Goal: Find specific page/section: Find specific page/section

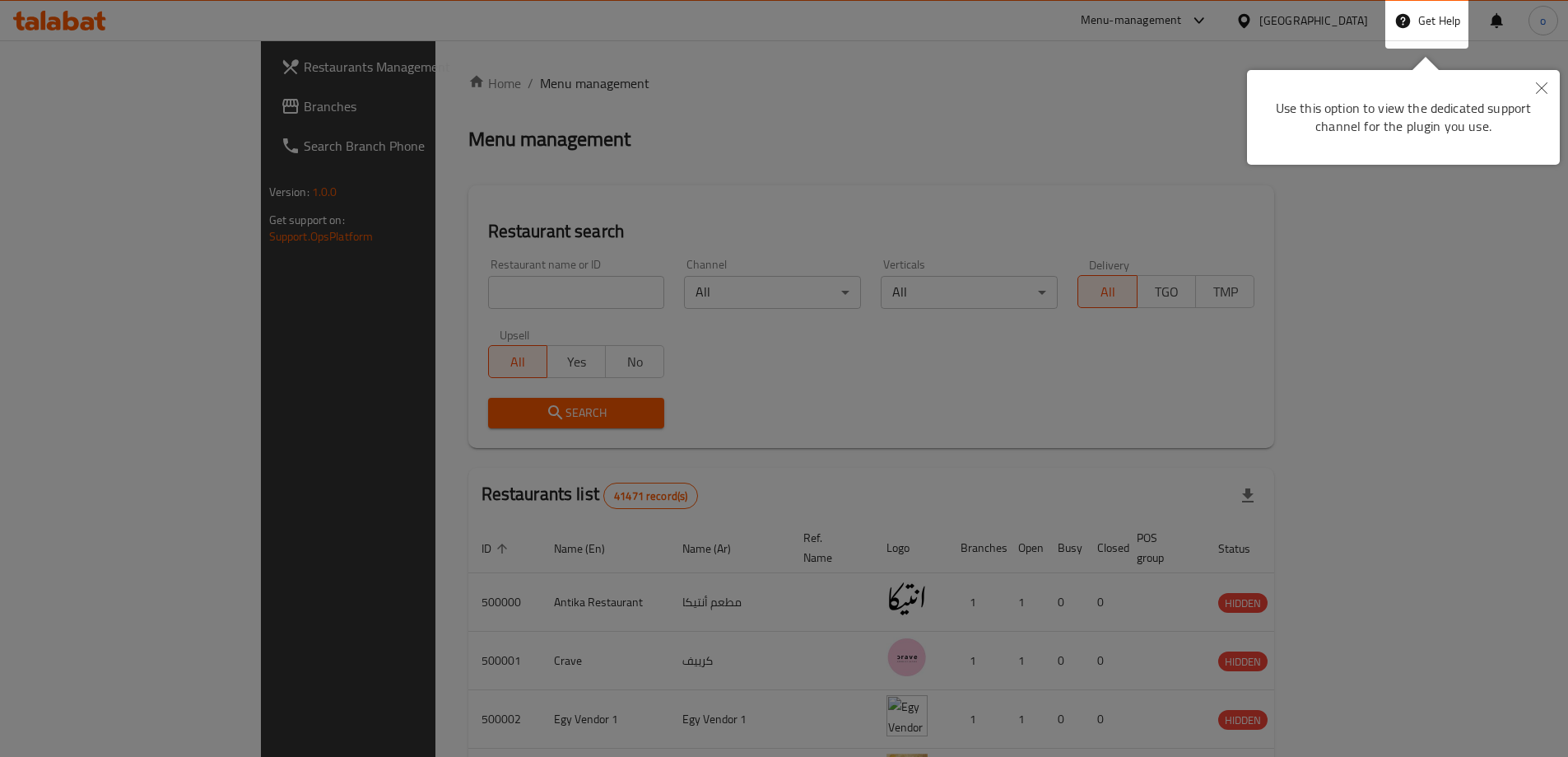
click at [1323, 39] on div at bounding box center [784, 601] width 1568 height 1202
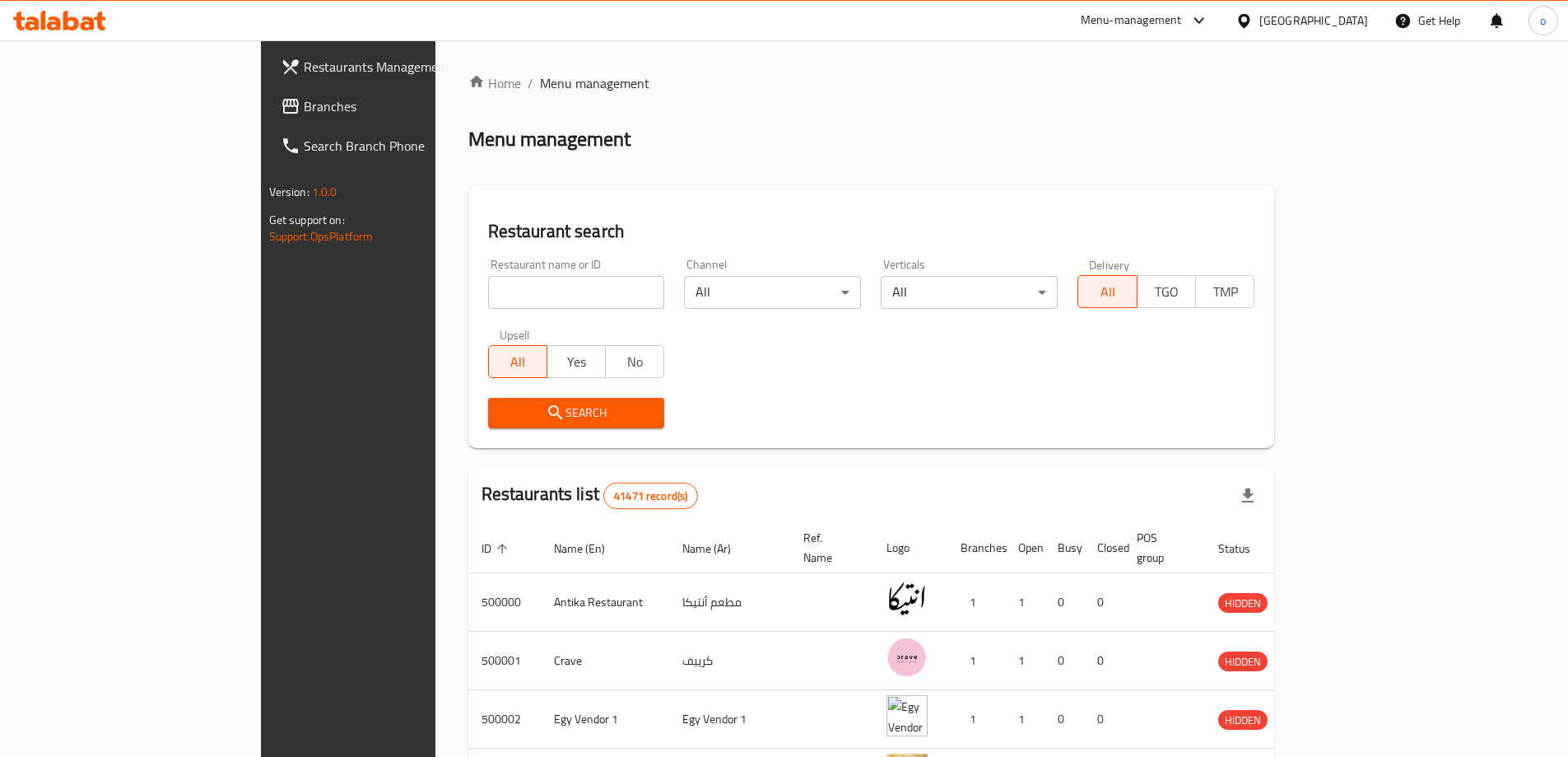
click at [1347, 11] on div "[GEOGRAPHIC_DATA]" at bounding box center [1313, 20] width 108 height 18
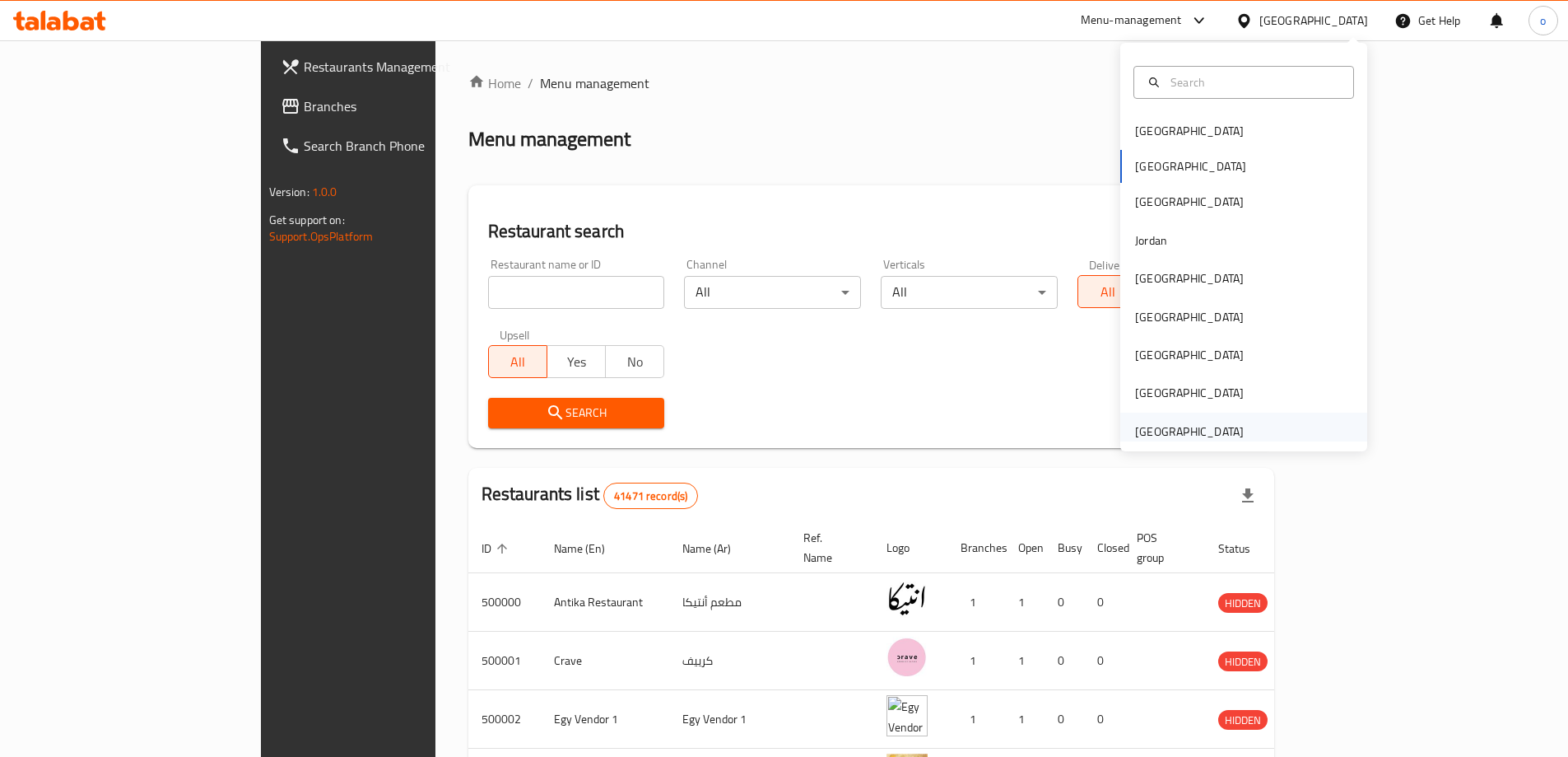
click at [1218, 423] on div "[GEOGRAPHIC_DATA]" at bounding box center [1189, 431] width 108 height 18
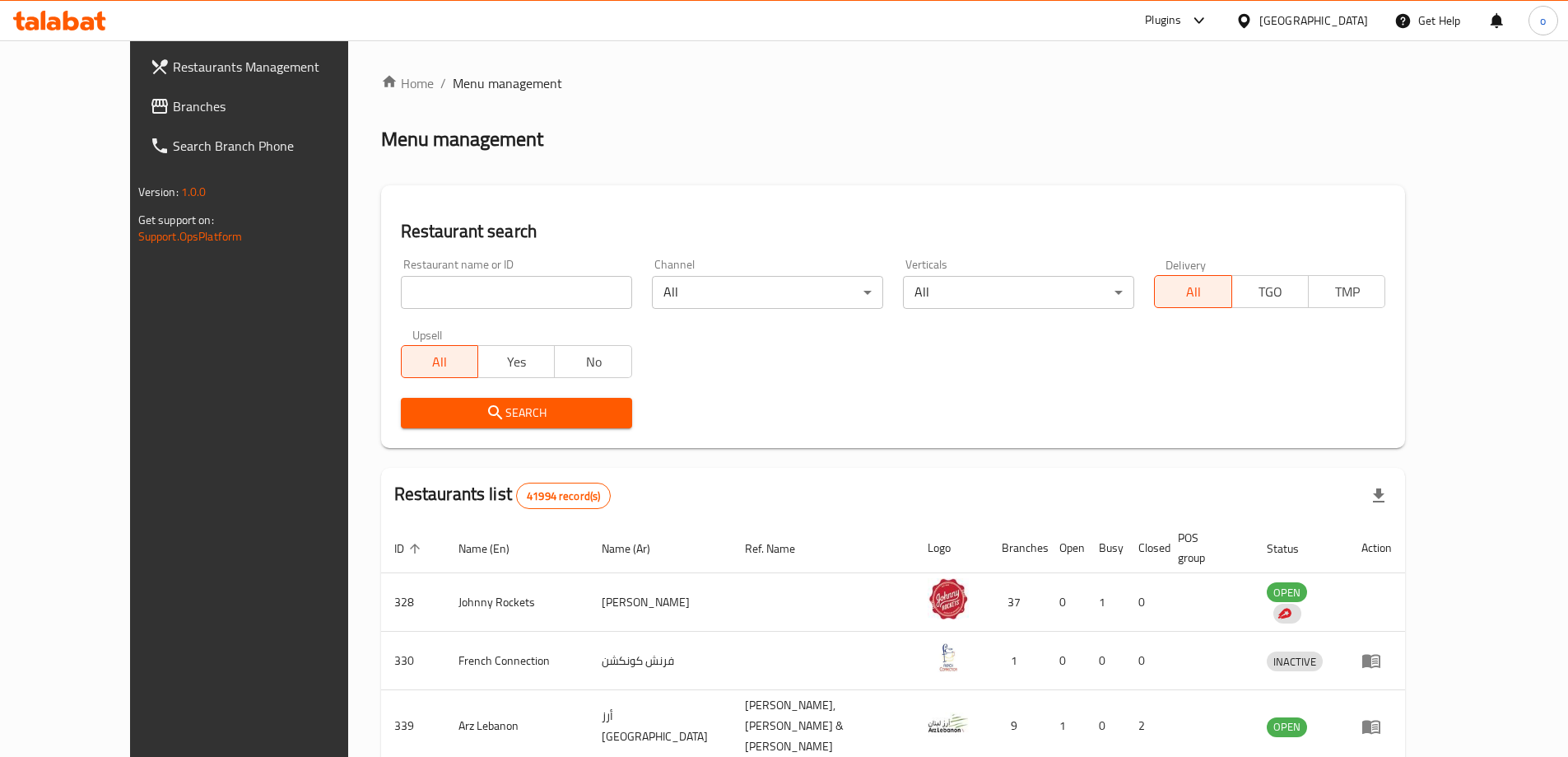
click at [137, 93] on link "Branches" at bounding box center [264, 105] width 255 height 39
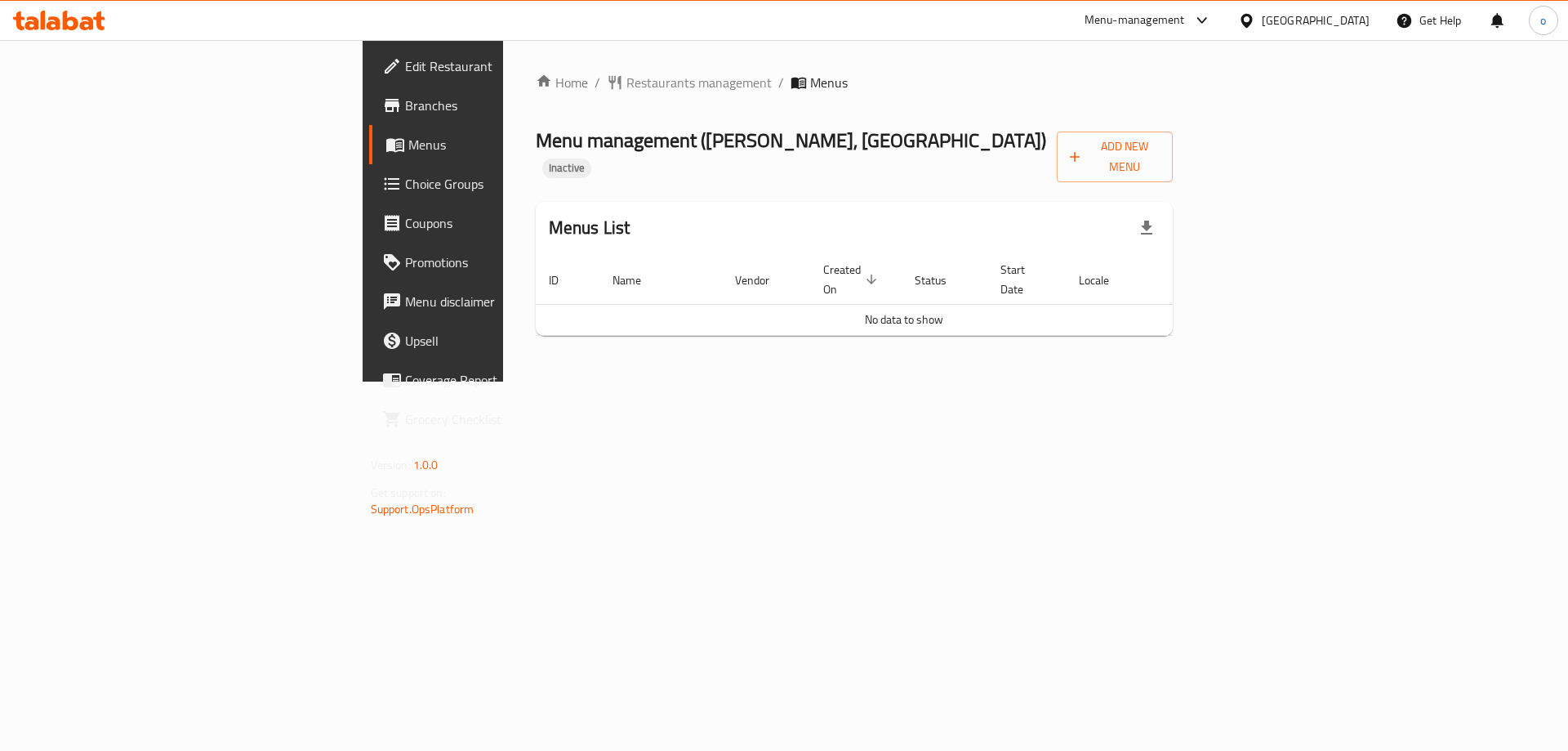
click at [405, 100] on span "Branches" at bounding box center [507, 106] width 206 height 20
click at [405, 115] on span "Branches" at bounding box center [507, 106] width 206 height 20
